Goal: Information Seeking & Learning: Learn about a topic

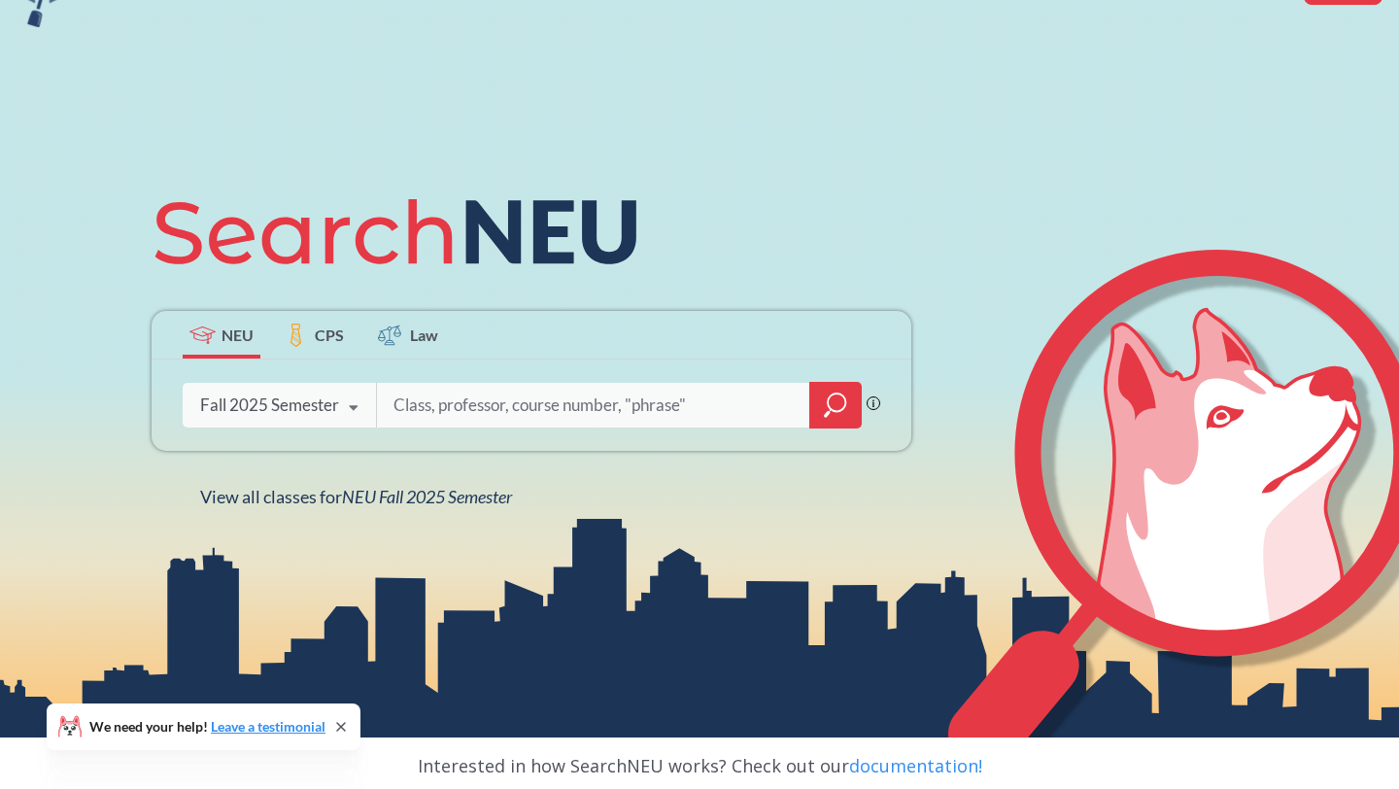
scroll to position [112, 0]
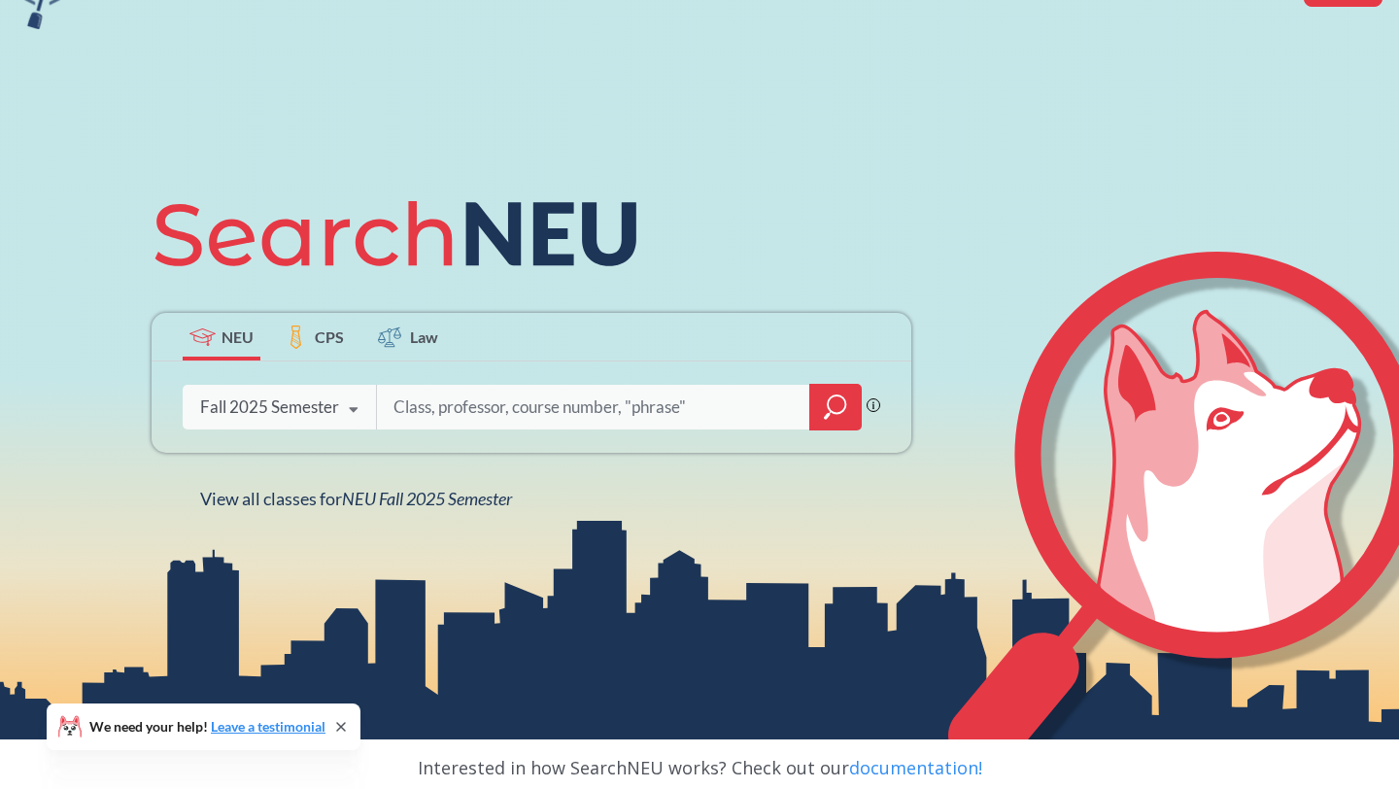
click at [326, 408] on div "Fall 2025 Semester" at bounding box center [269, 406] width 139 height 21
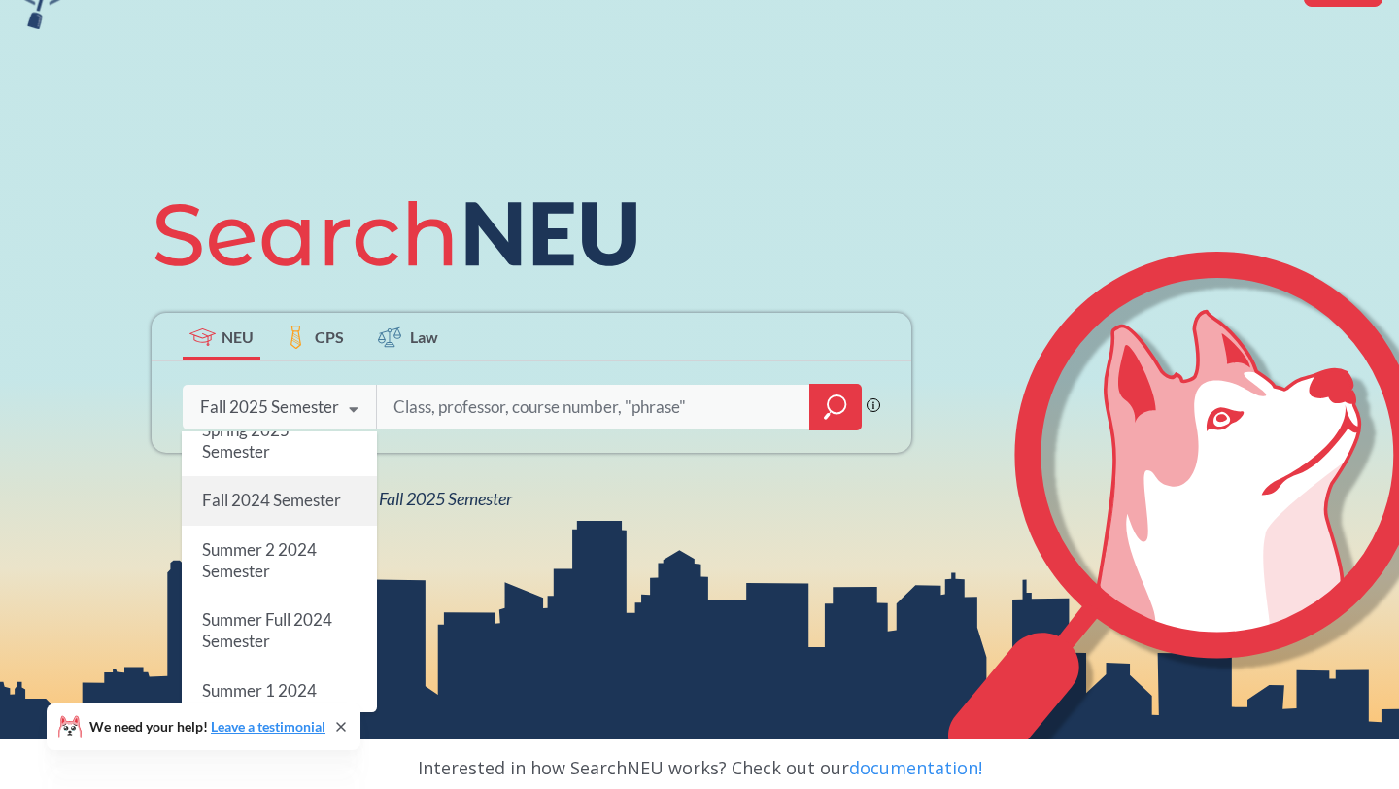
scroll to position [299, 0]
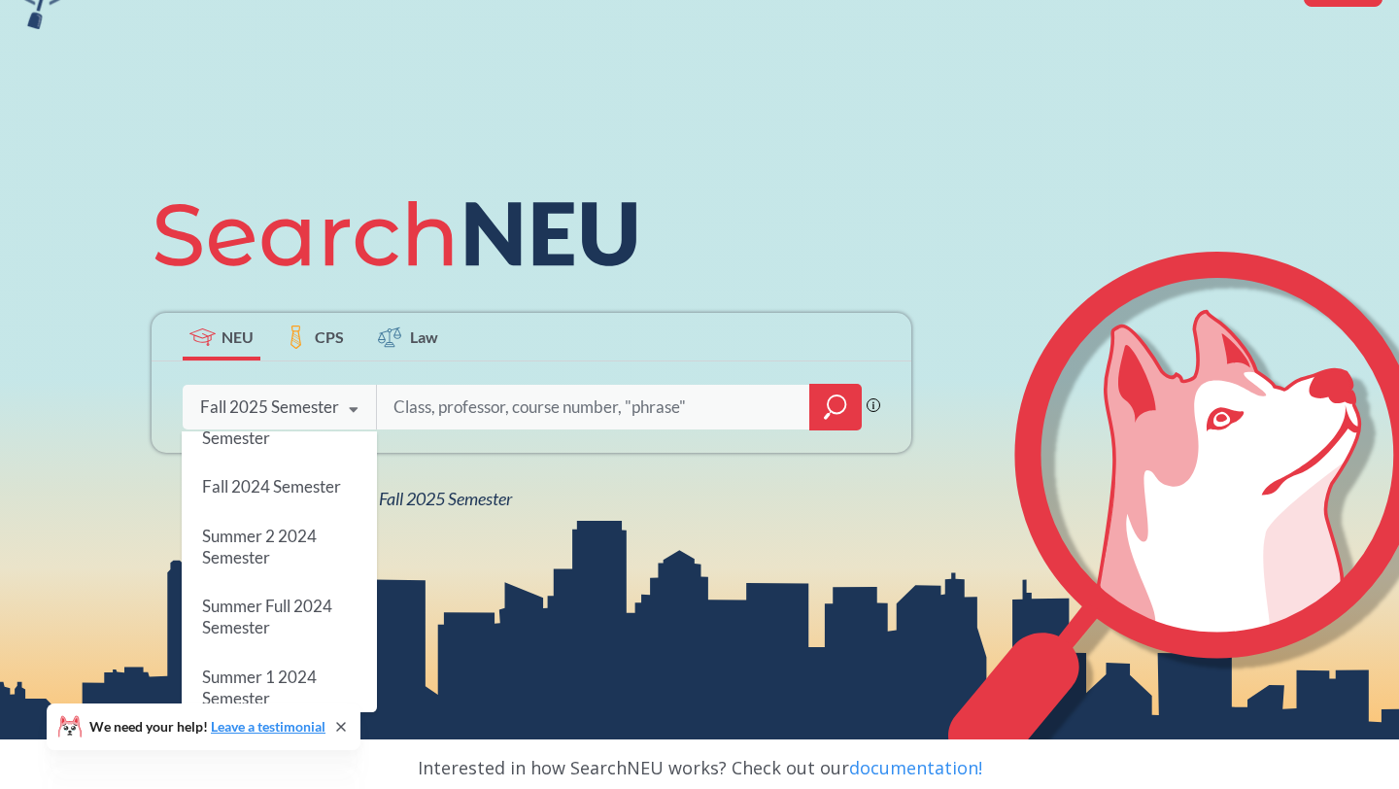
click at [321, 492] on span "Fall 2024 Semester" at bounding box center [271, 487] width 139 height 20
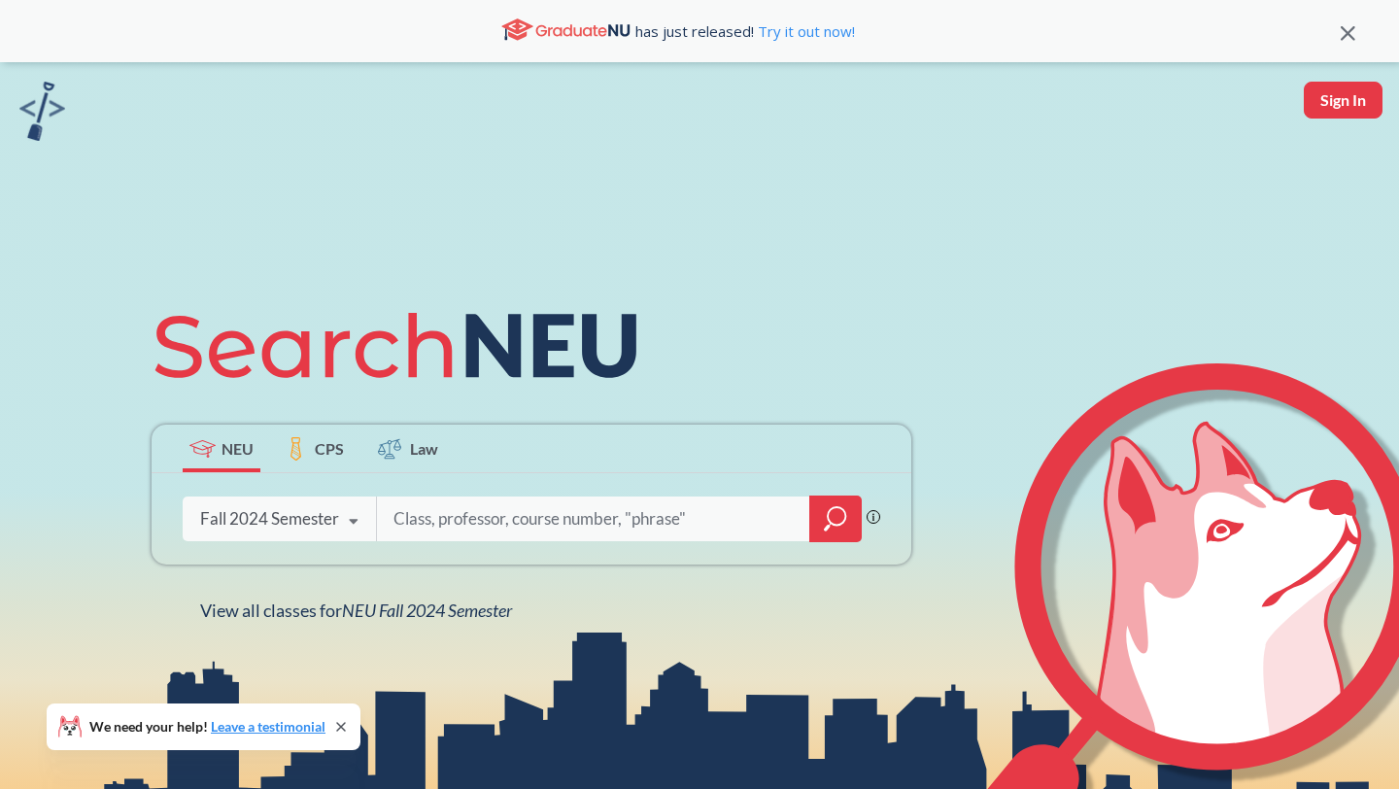
click at [478, 519] on input "search" at bounding box center [593, 518] width 404 height 41
type input "A"
type input "Data and power"
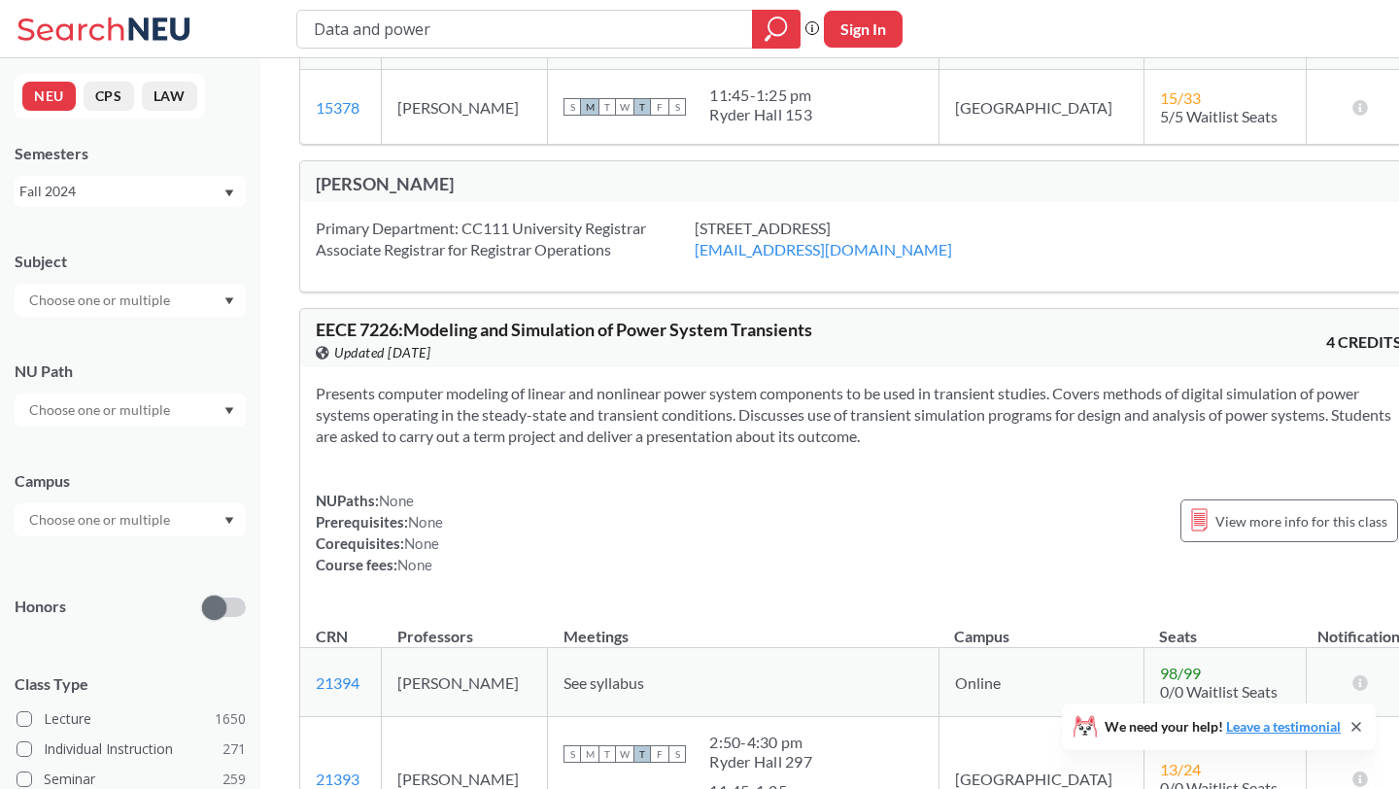
scroll to position [2596, 0]
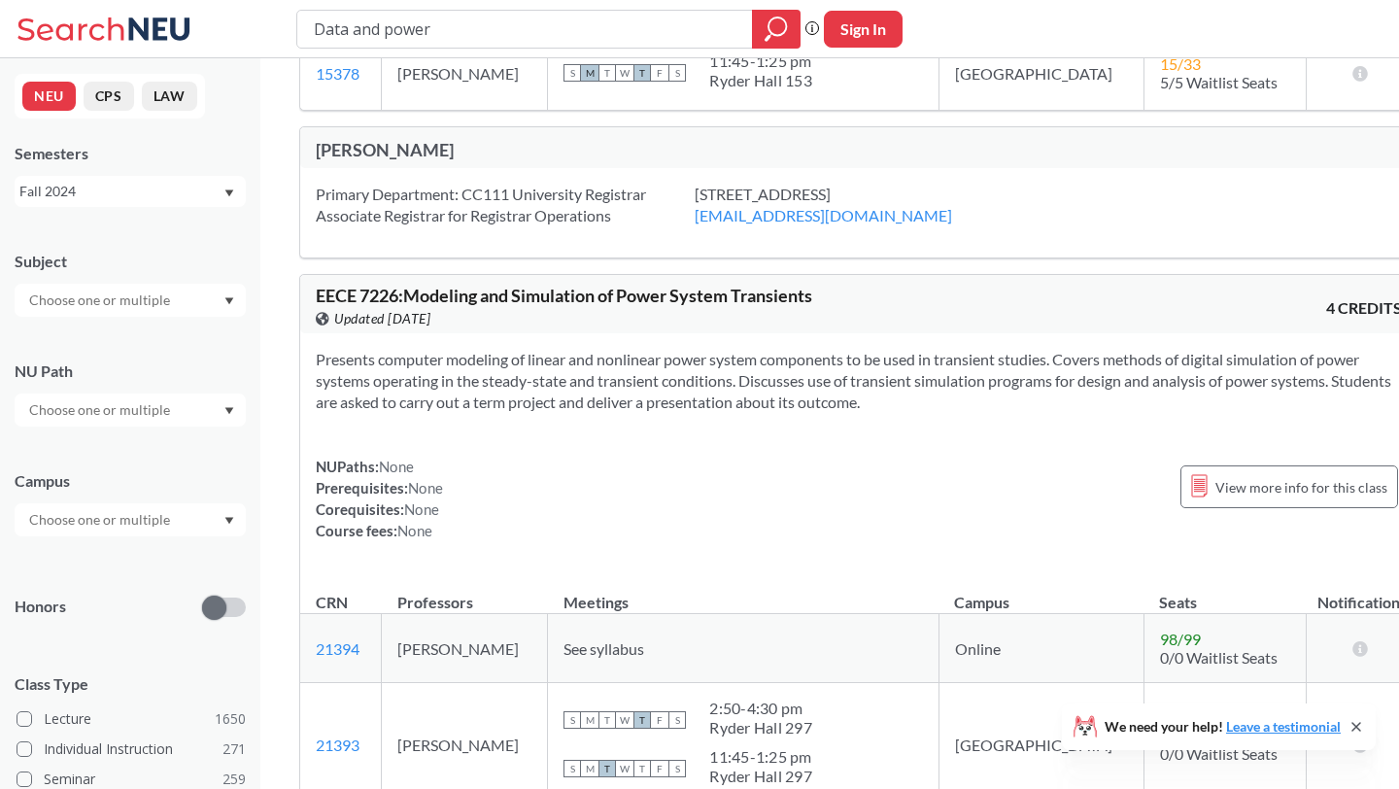
click at [409, 34] on input "Data and power" at bounding box center [525, 29] width 426 height 33
type input "Data and society"
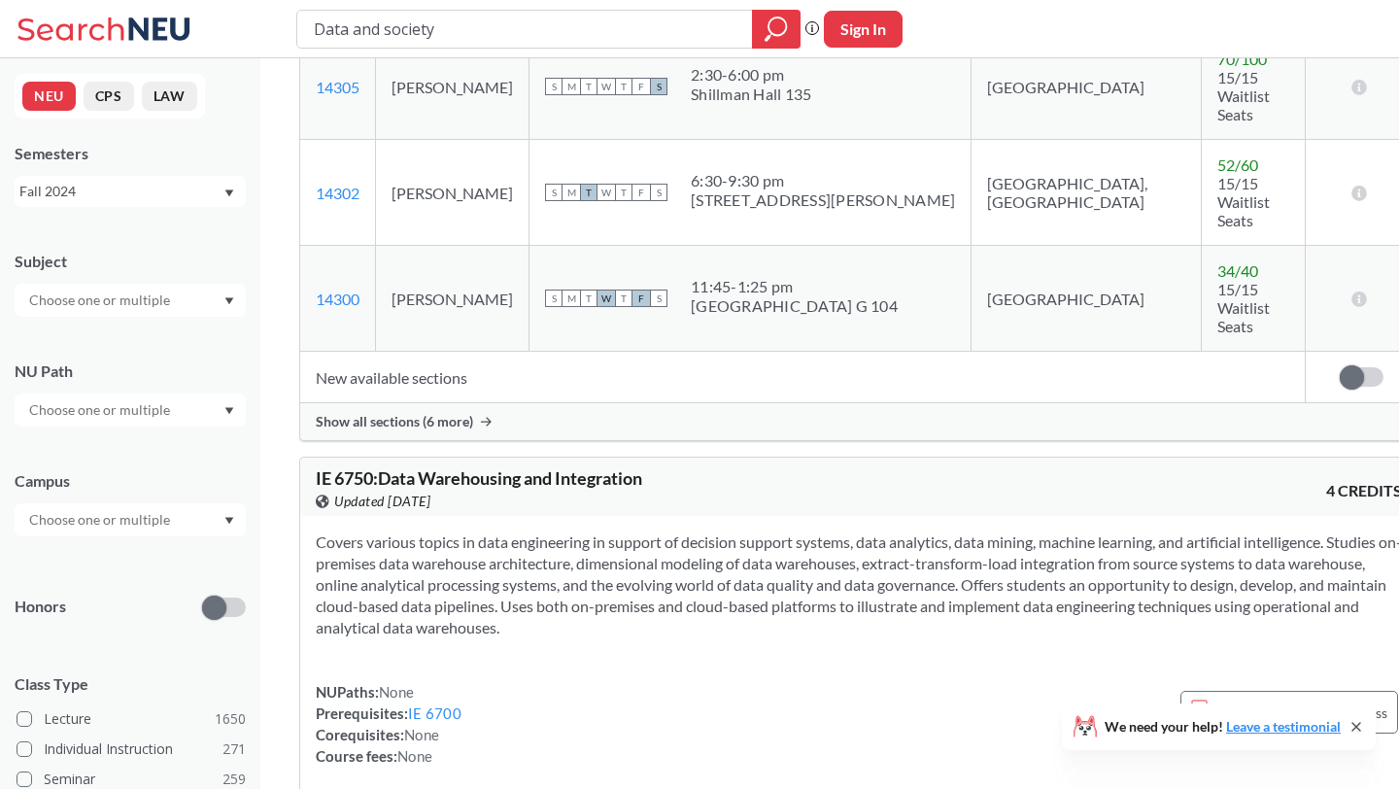
scroll to position [6627, 0]
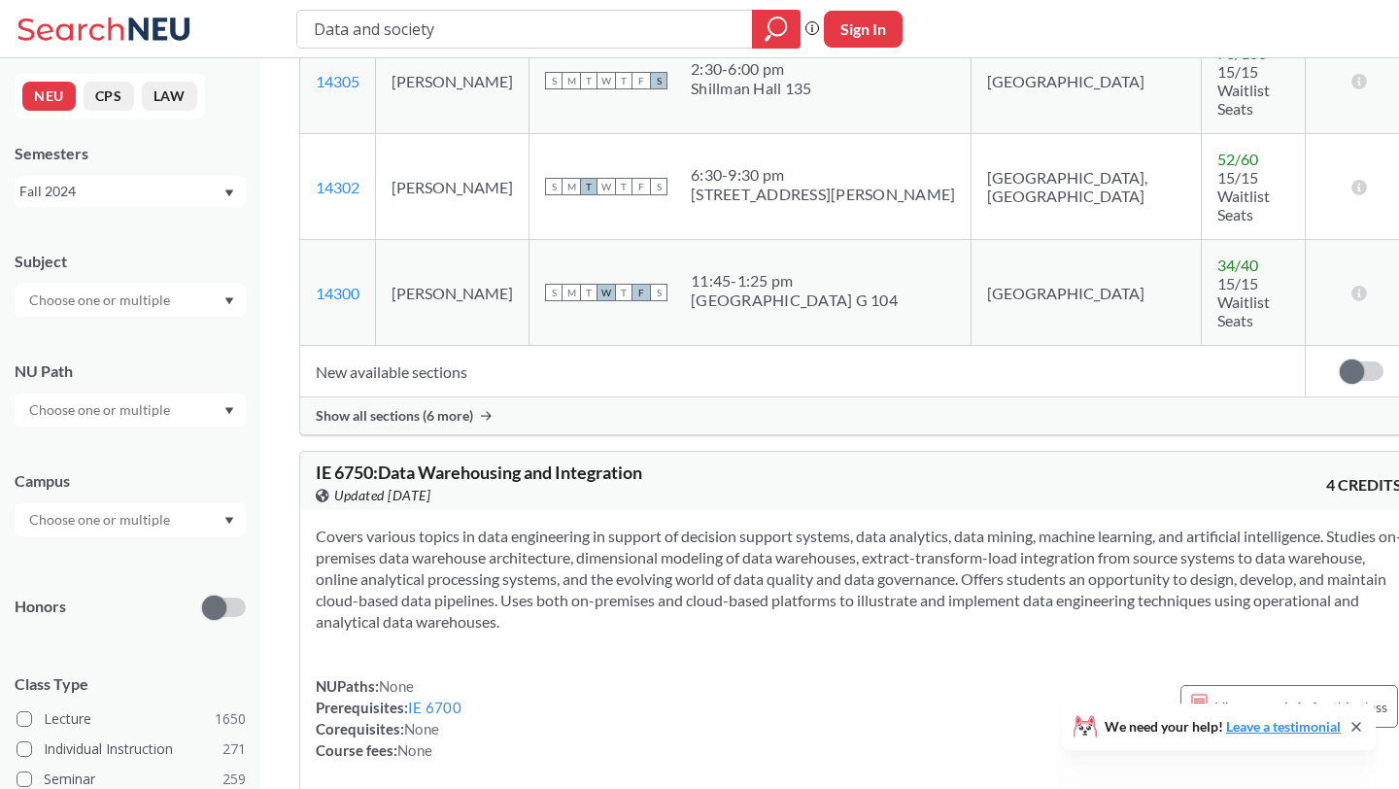
click at [444, 41] on input "Data and society" at bounding box center [525, 29] width 426 height 33
type input "a"
type input "AI ethics"
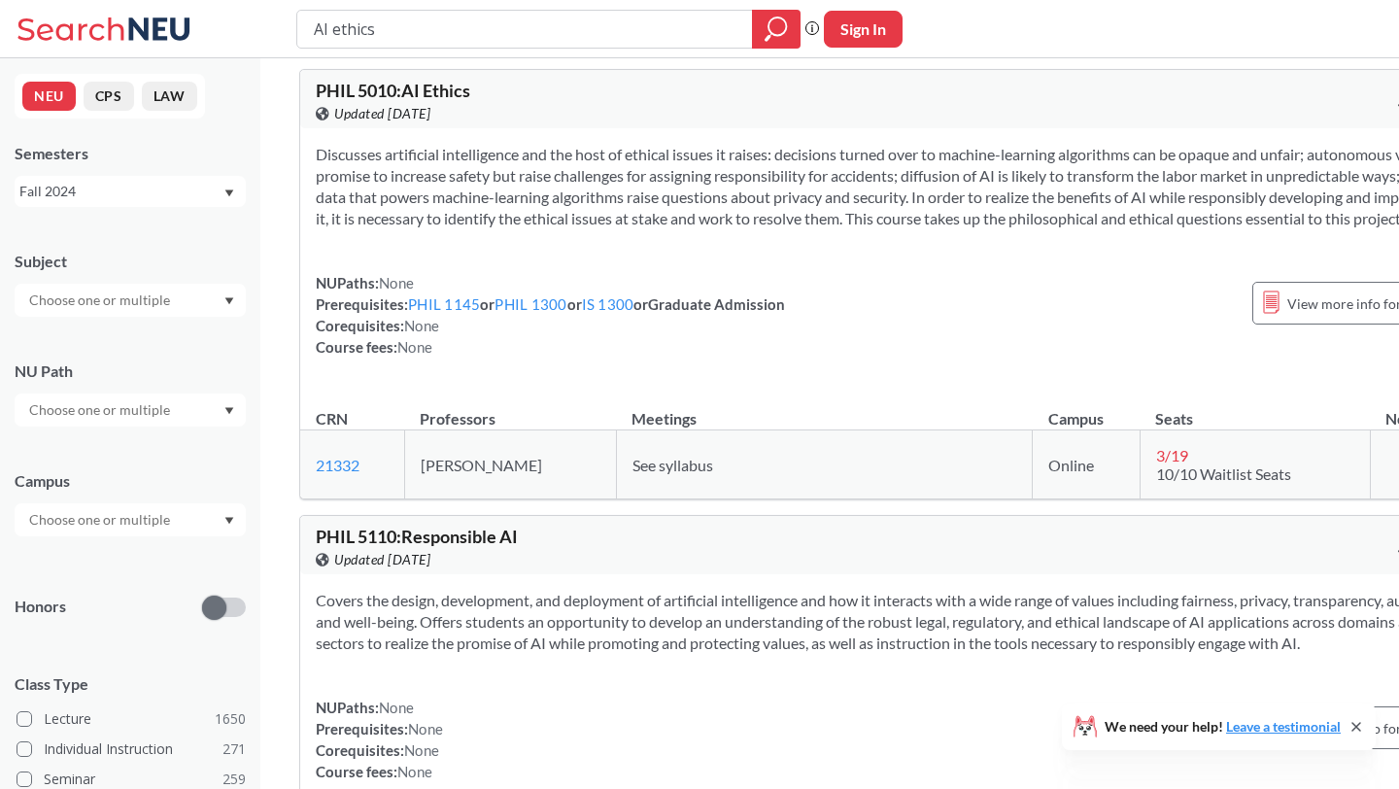
scroll to position [17, 0]
click at [1252, 322] on div "View more info for this class" at bounding box center [1361, 301] width 218 height 43
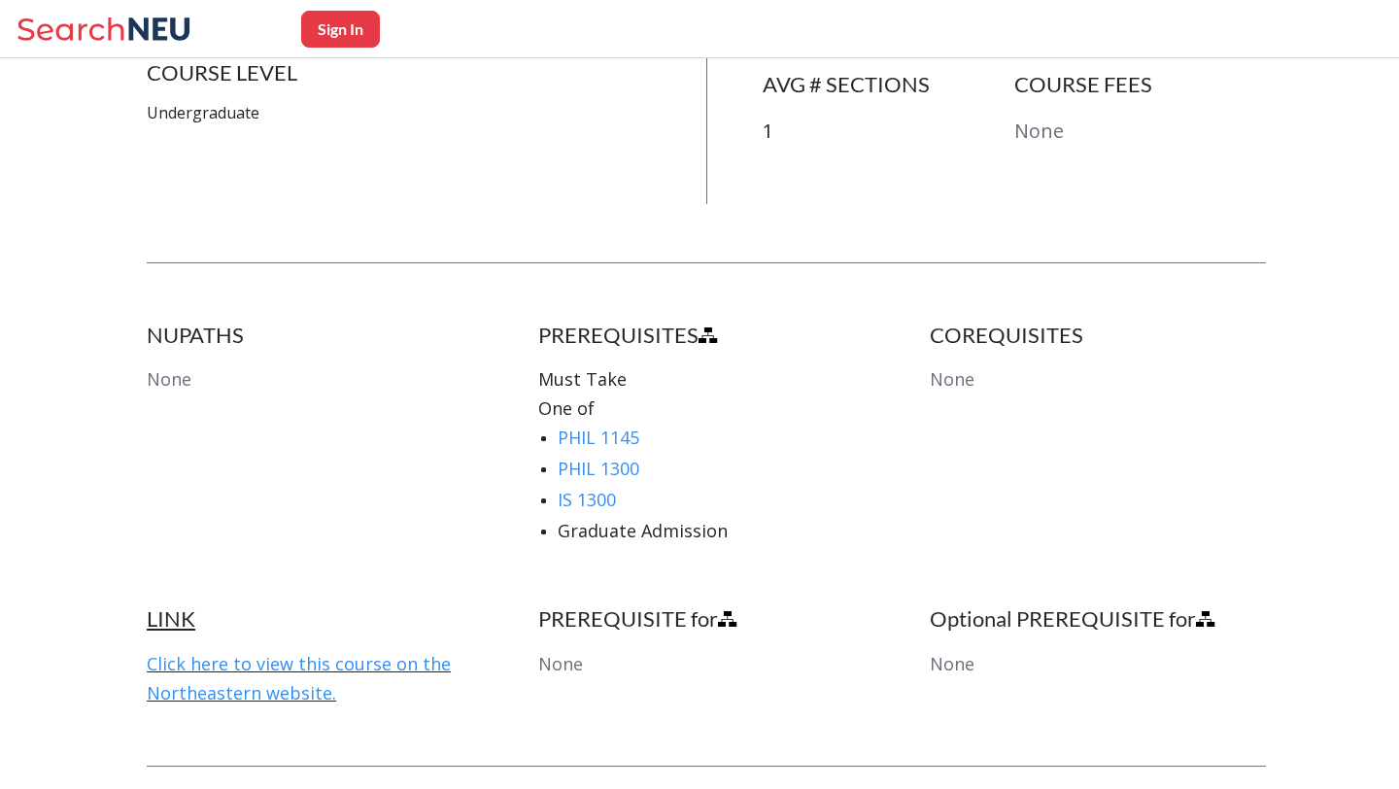
scroll to position [721, 0]
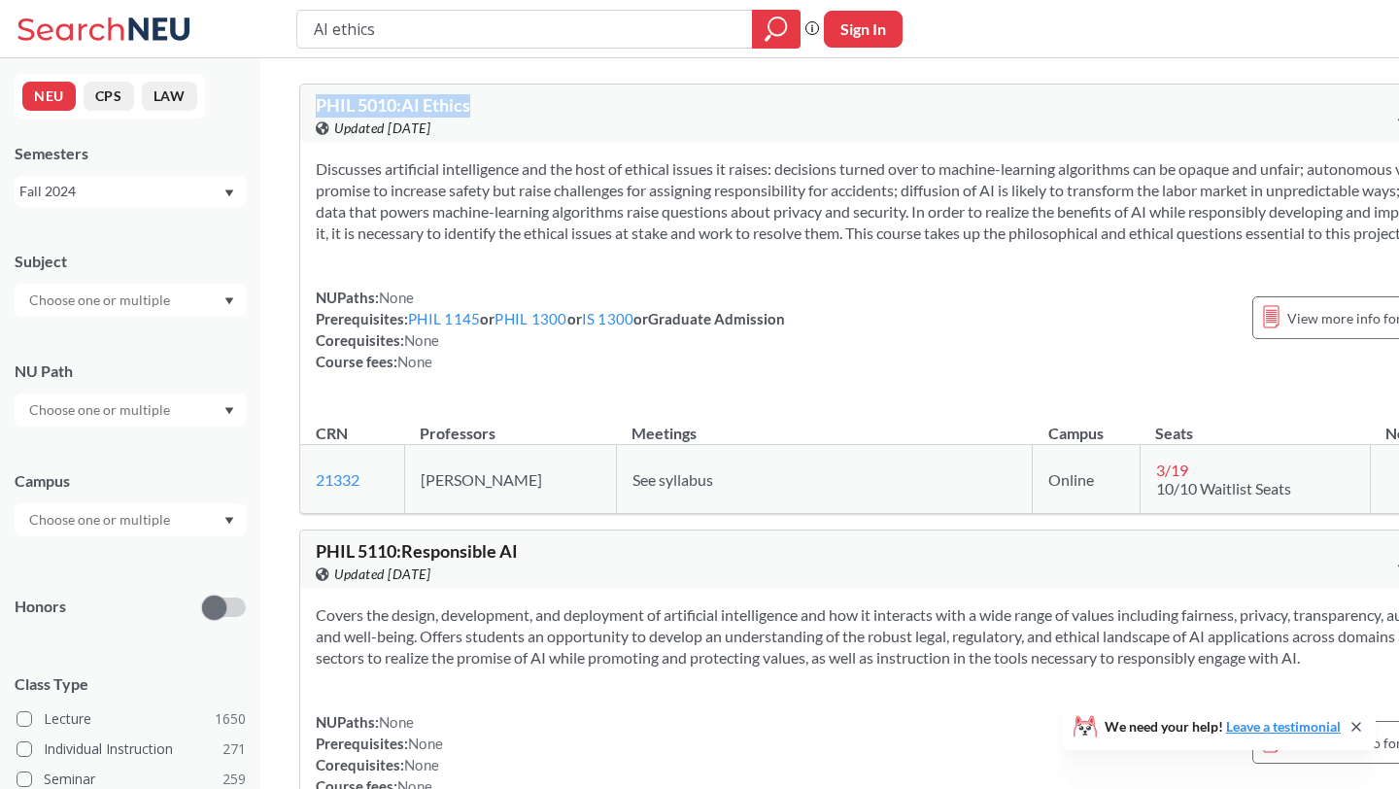
drag, startPoint x: 482, startPoint y: 106, endPoint x: 314, endPoint y: 105, distance: 168.0
click at [314, 105] on div "PHIL 5010 : AI Ethics View this course on Banner. Updated [DATE] 4 CREDITS" at bounding box center [894, 114] width 1189 height 58
copy span "PHIL 5010 : AI Ethics"
click at [453, 37] on input "AI ethics" at bounding box center [525, 29] width 426 height 33
type input "data ethics"
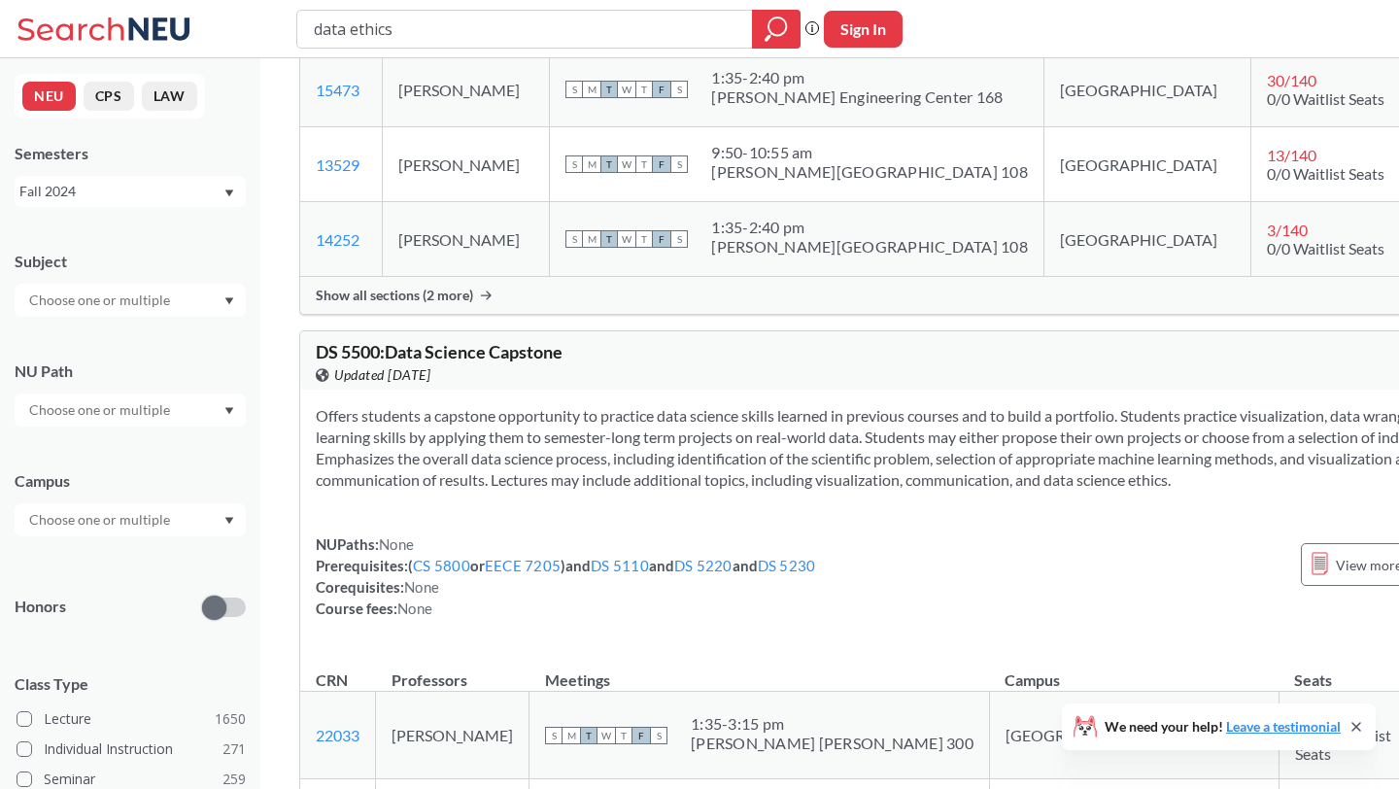
scroll to position [7721, 0]
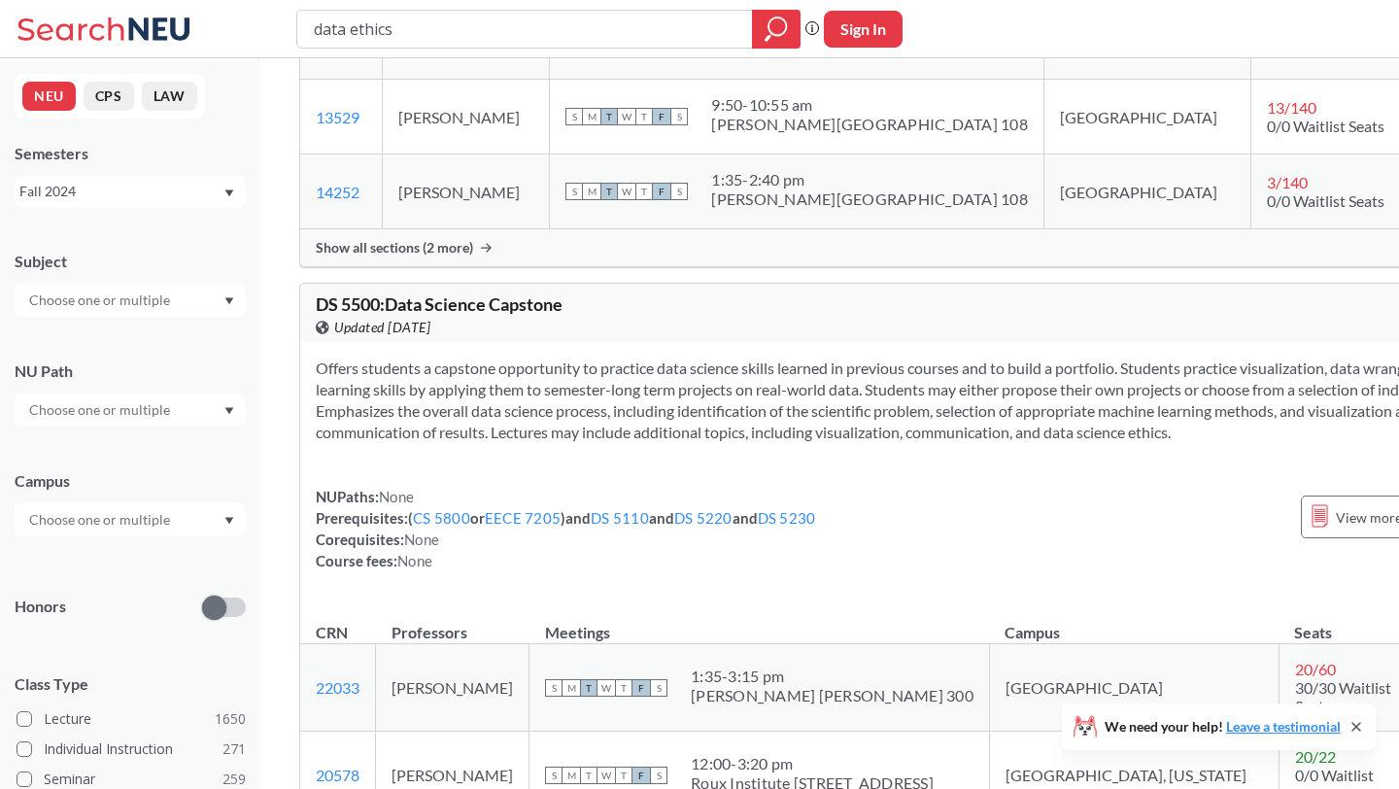
click at [389, 32] on input "data ethics" at bounding box center [525, 29] width 426 height 33
click at [388, 32] on input "data ethics" at bounding box center [525, 29] width 426 height 33
type input "data science"
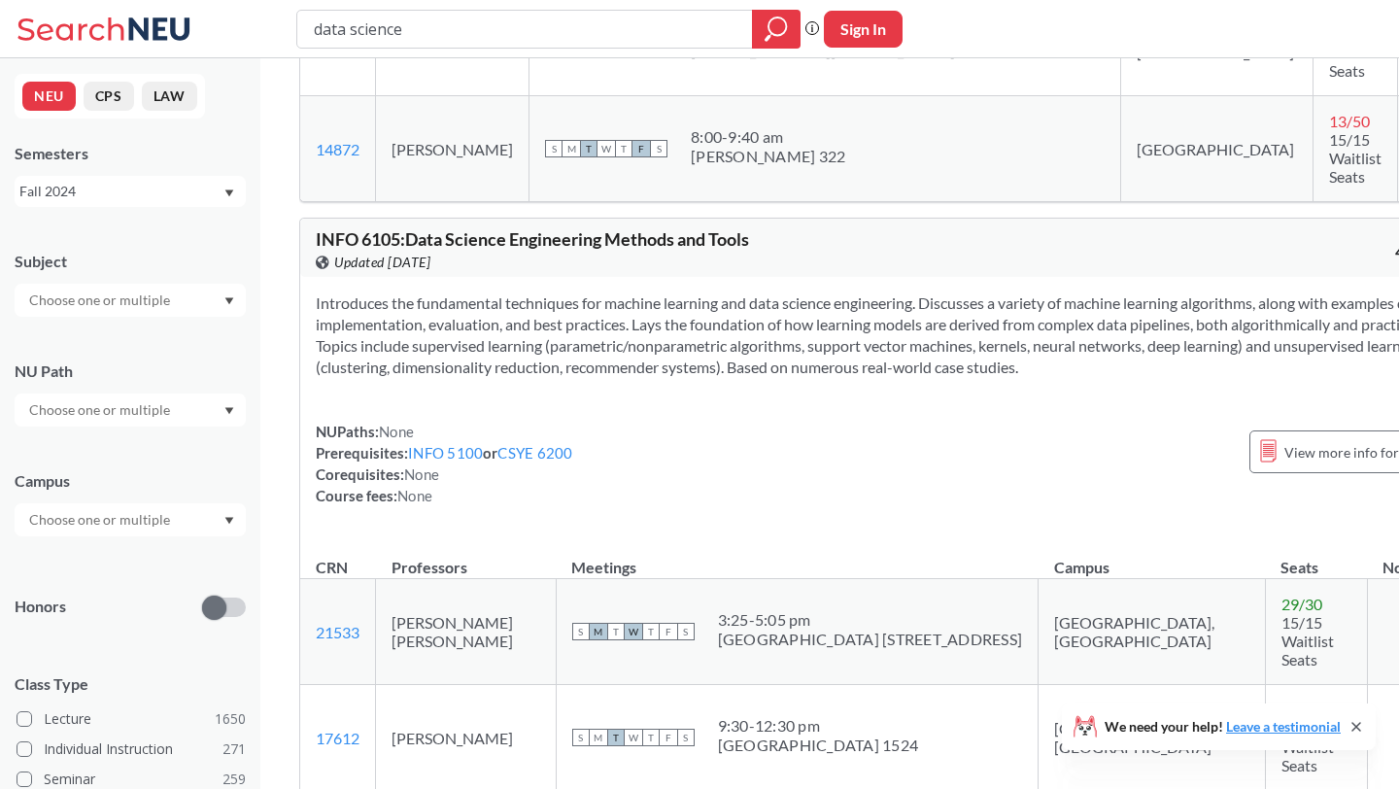
scroll to position [4331, 0]
